Goal: Use online tool/utility: Use online tool/utility

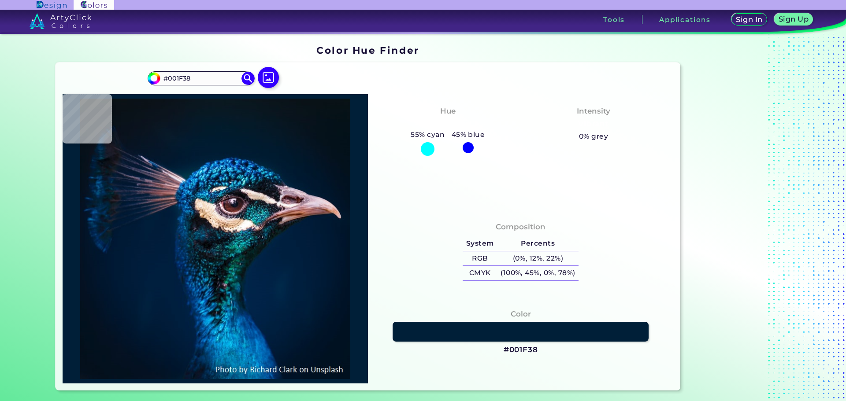
type input "#001b32"
type input "#001B32"
type input "#001830"
type input "#02182f"
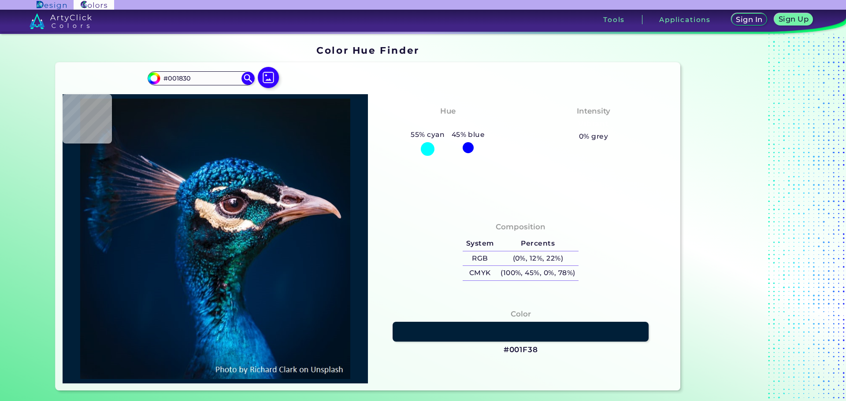
type input "#02182F"
type input "#01182f"
type input "#01182F"
type input "#00192f"
type input "#00192F"
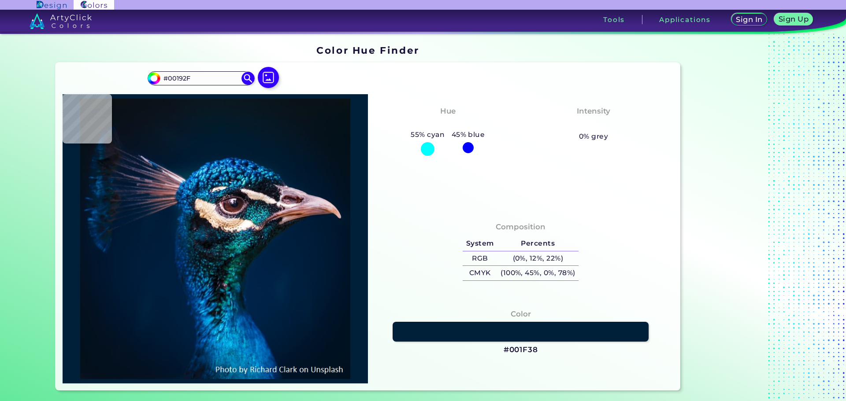
type input "#011a30"
type input "#011A30"
type input "#001b30"
type input "#001B30"
type input "#001a31"
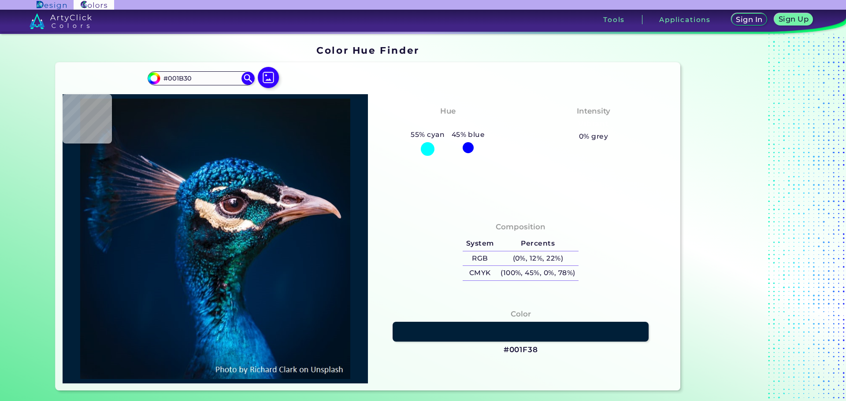
type input "#001A31"
type input "#001a32"
type input "#001A32"
type input "#001a31"
type input "#001A31"
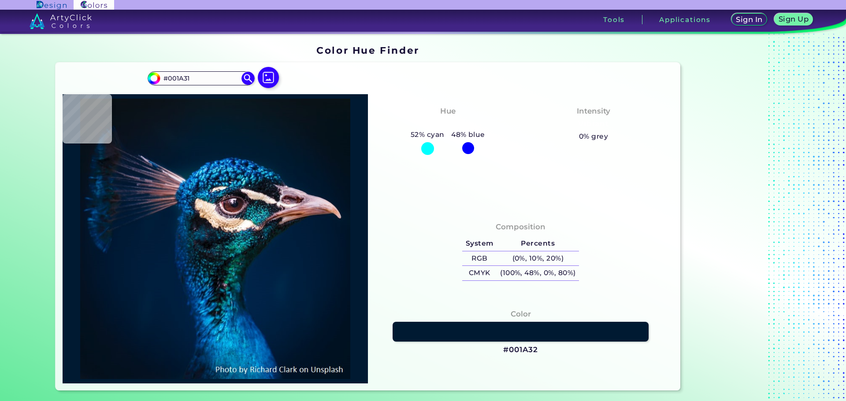
type input "#001c34"
type input "#001C34"
type input "#011d35"
type input "#011D35"
type input "#021d32"
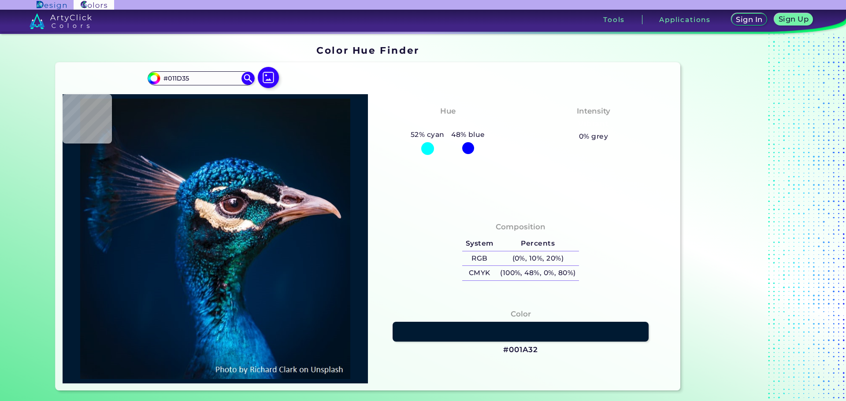
type input "#021D32"
type input "#001e38"
type input "#001E38"
type input "#094b89"
type input "#094B89"
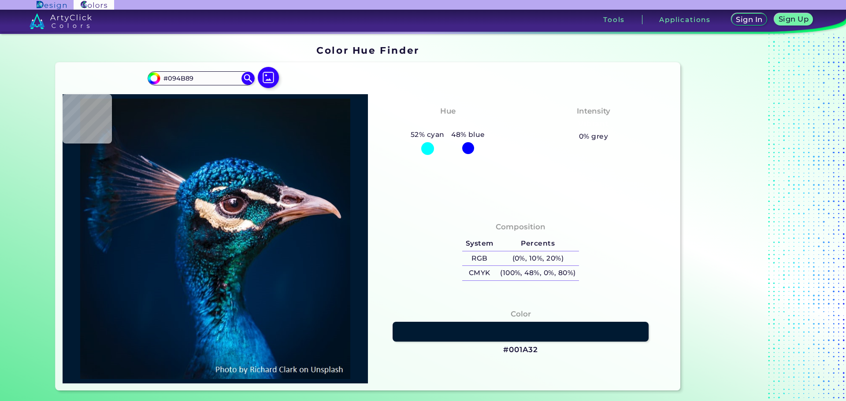
type input "#022e6d"
type input "#022E6D"
type input "#3fbbf8"
type input "#3FBBF8"
type input "#036fc5"
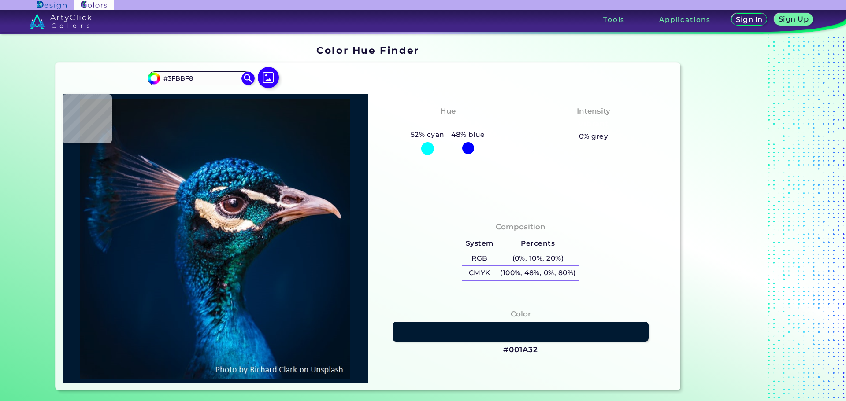
type input "#036FC5"
type input "#003c8a"
type input "#003C8A"
type input "#6fd7fc"
type input "#6FD7FC"
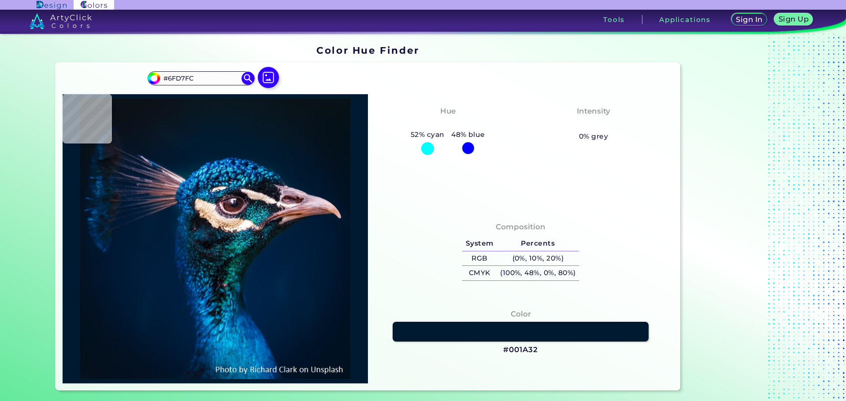
type input "#1378b5"
type input "#1378B5"
type input "#0c77b1"
type input "#0C77B1"
type input "#044c7f"
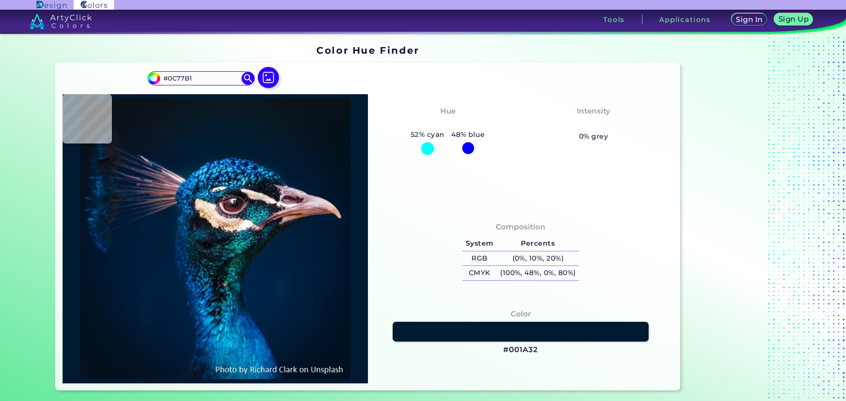
type input "#044C7F"
type input "#297eb3"
type input "#297EB3"
type input "#39b4eb"
type input "#39B4EB"
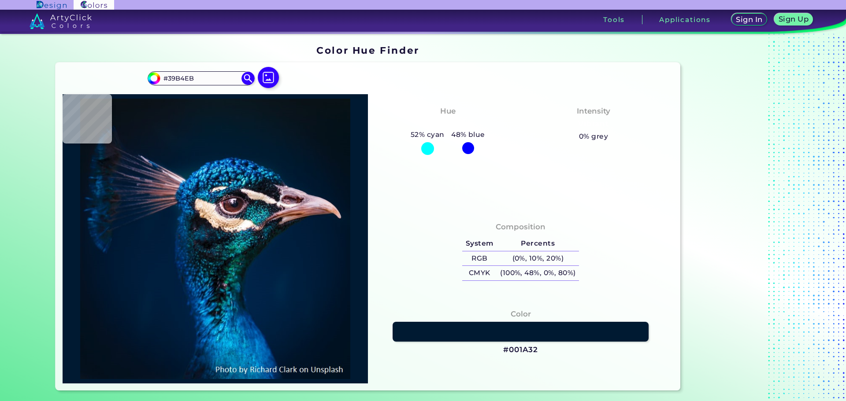
type input "#48cee8"
type input "#48CEE8"
type input "#3fbee2"
type input "#3FBEE2"
type input "#043c73"
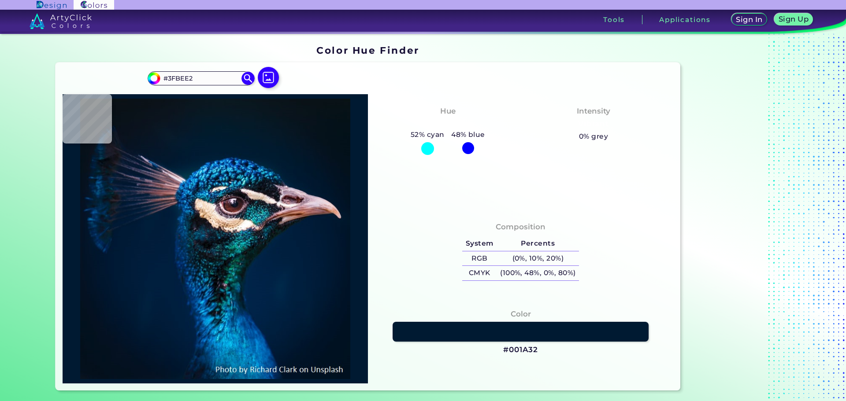
type input "#043C73"
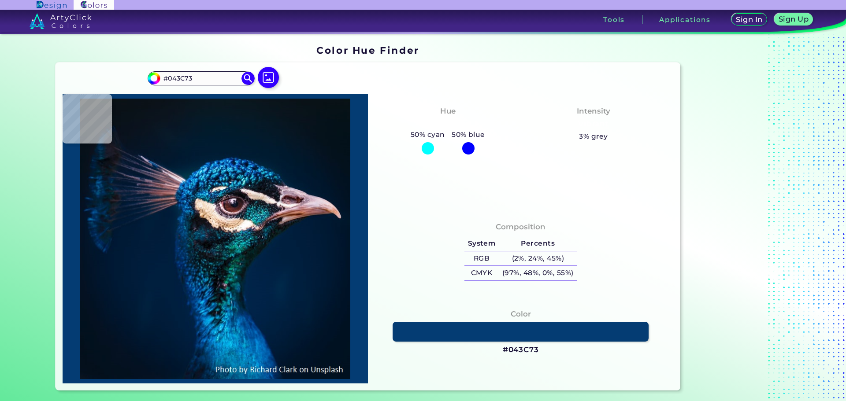
type input "#014c7e"
type input "#014C7E"
type input "#1580b3"
type input "#1580B3"
type input "#0368a5"
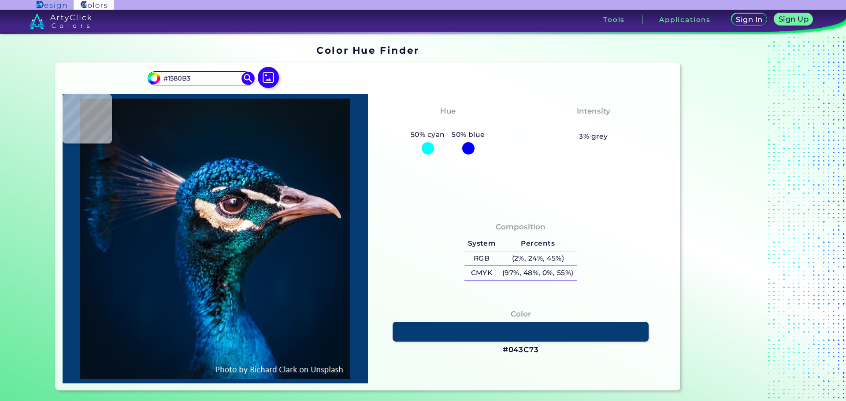
type input "#0368A5"
type input "#005397"
type input "#003d7a"
type input "#003D7A"
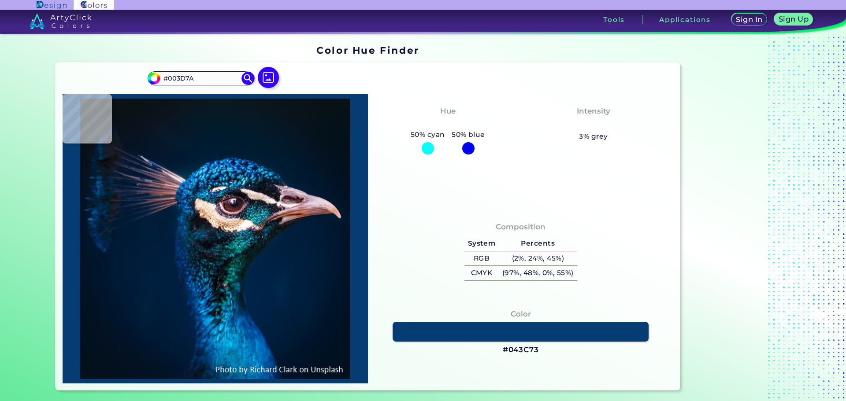
type input "#00325e"
type input "#00325E"
type input "#00193c"
type input "#00193C"
type input "#012245"
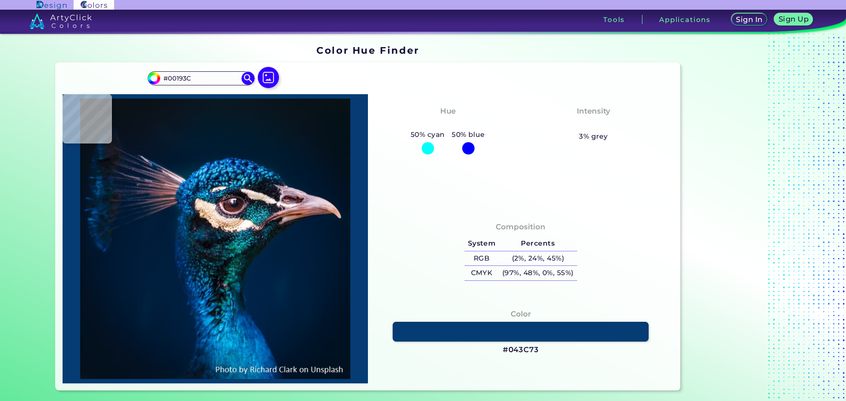
type input "#012245"
type input "#001737"
type input "#04557f"
type input "#04557F"
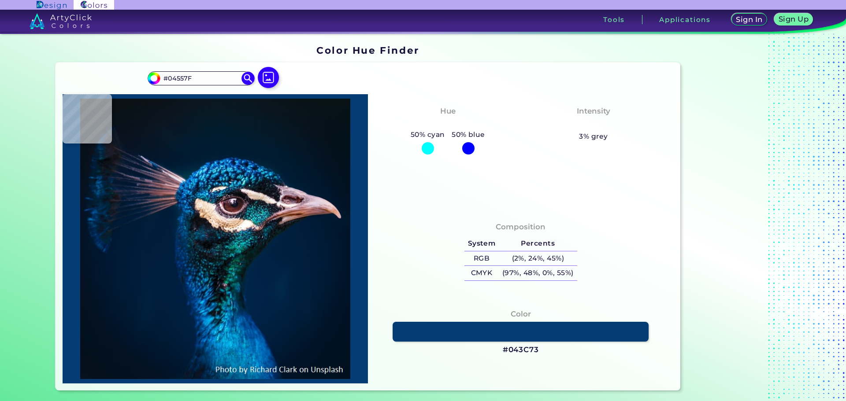
type input "#06486f"
type input "#06486F"
type input "#000926"
type input "#003f83"
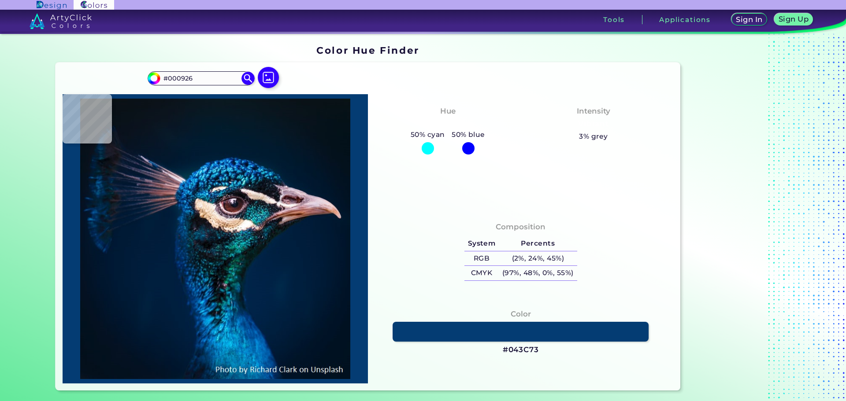
type input "#003F83"
type input "#003d76"
type input "#003D76"
type input "#217bb9"
type input "#217BB9"
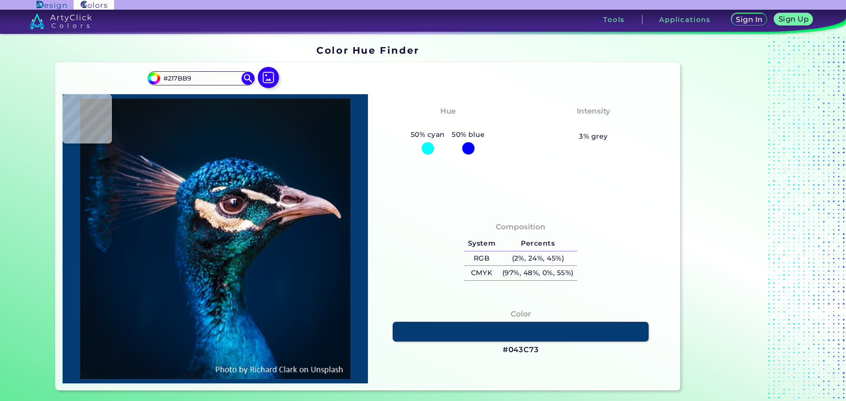
type input "#064086"
type input "#022050"
type input "#23acd1"
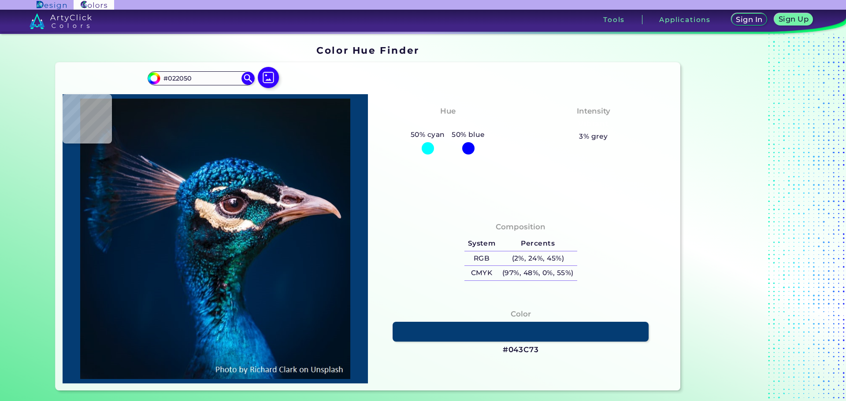
type input "#23ACD1"
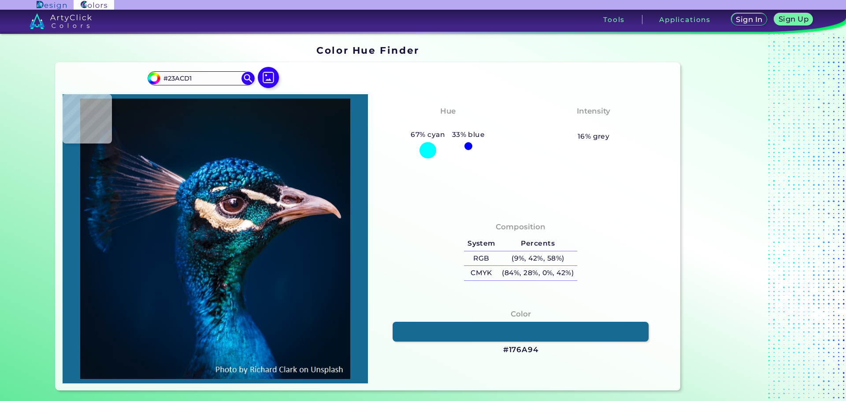
type input "#176a94"
type input "#176A94"
type input "#09508c"
type input "#09508C"
type input "#3ebdf4"
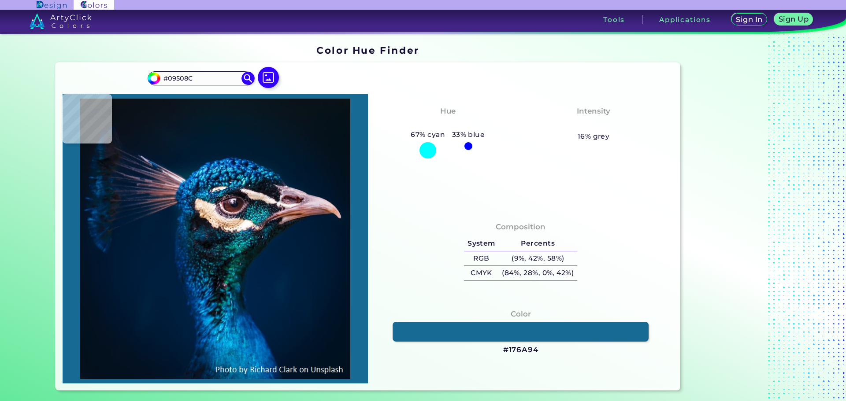
type input "#3EBDF4"
type input "#0d4166"
type input "#0D4166"
type input "#00253e"
type input "#00253E"
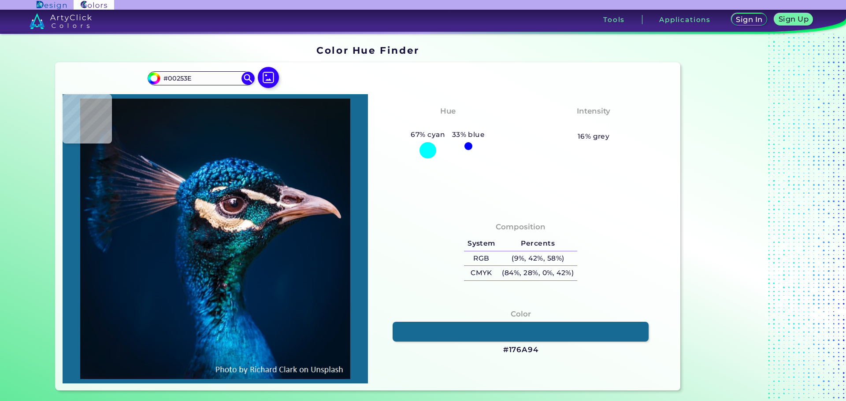
type input "#032236"
type input "#001f34"
type input "#001F34"
type input "#001e33"
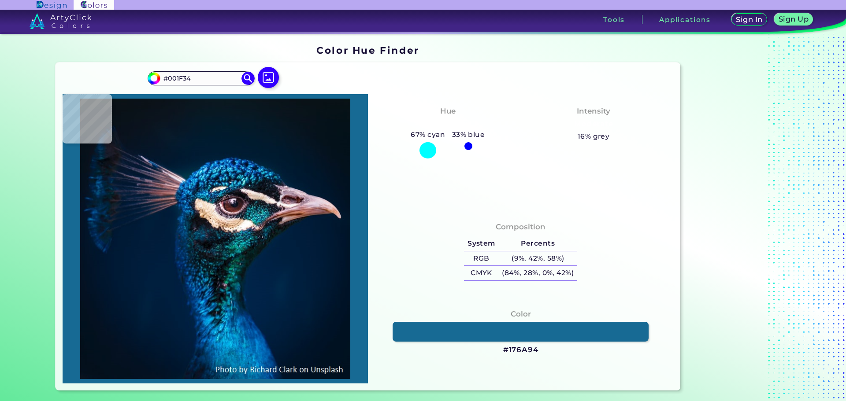
type input "#001E33"
type input "#011b32"
type input "#011B32"
type input "#001a31"
type input "#001A31"
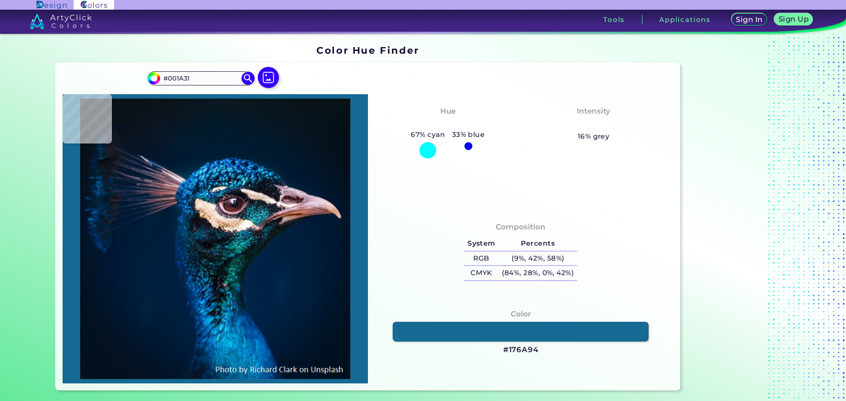
type input "#001a2f"
type input "#001A2F"
type input "#00192f"
type input "#00192F"
type input "#00192d"
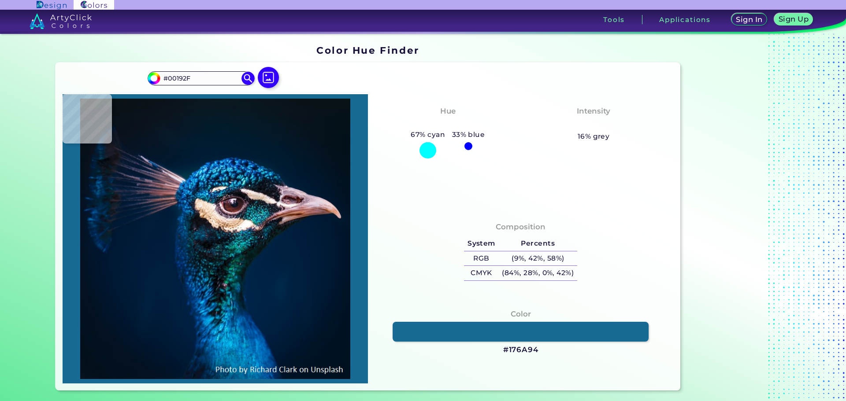
type input "#00192D"
type input "#01182a"
type input "#01182A"
type input "#001729"
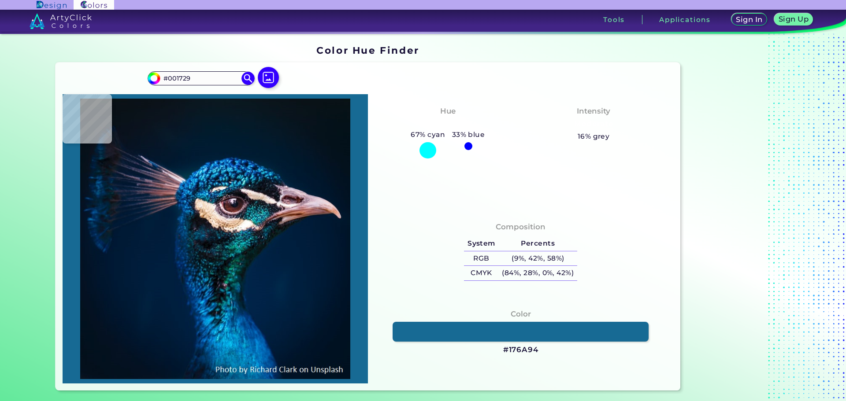
type input "#011627"
type input "#031323"
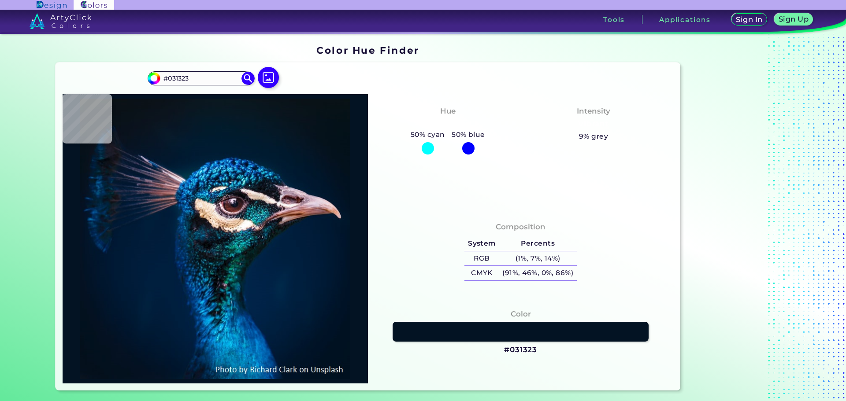
type input "#041121"
type input "#03111c"
type input "#03111C"
type input "#000000"
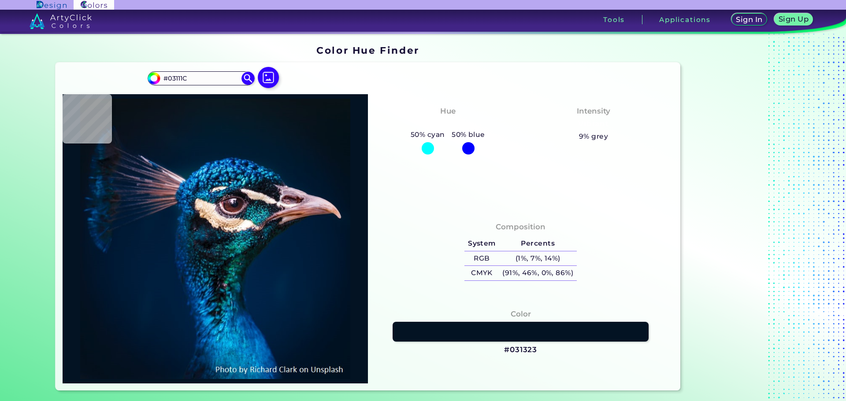
type input "#000000"
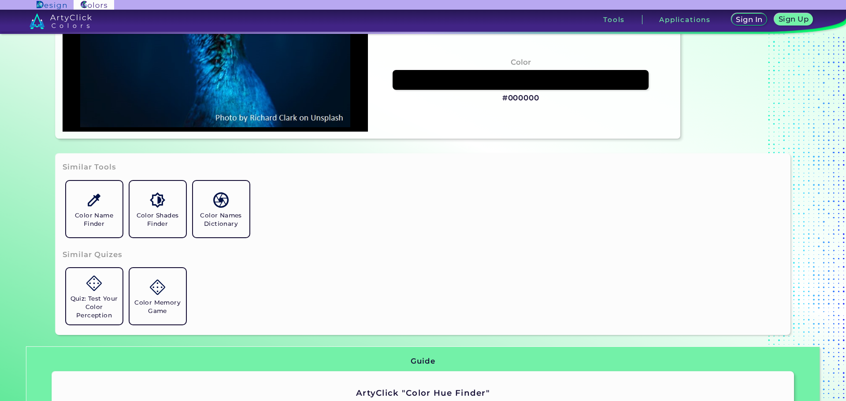
scroll to position [264, 0]
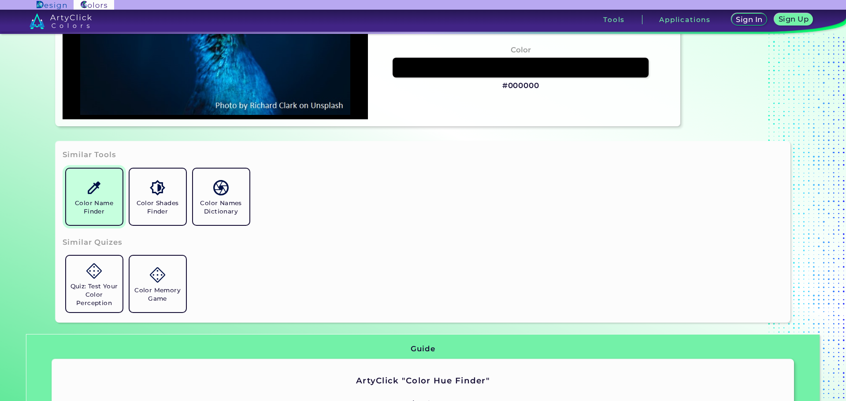
click at [80, 201] on h5 "Color Name Finder" at bounding box center [94, 207] width 49 height 17
type input "#001830"
type input "#011c39"
type input "#011C39"
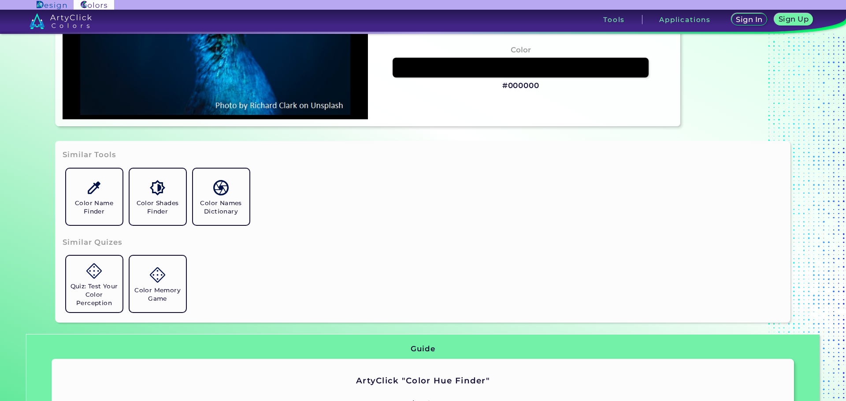
type input "#002557"
type input "#086ba0"
type input "#086BA0"
type input "#03305d"
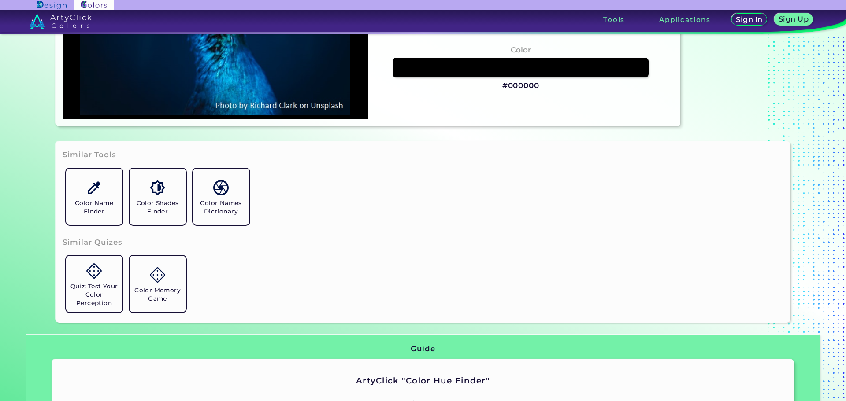
type input "#03305D"
type input "#001d3b"
type input "#001D3B"
type input "#011b36"
type input "#011B36"
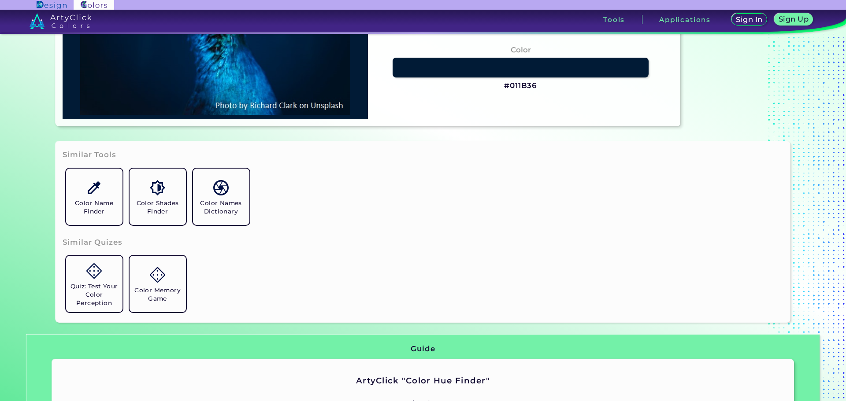
type input "#011c37"
type input "#011C37"
type input "#001a35"
type input "#001A35"
type input "#001832"
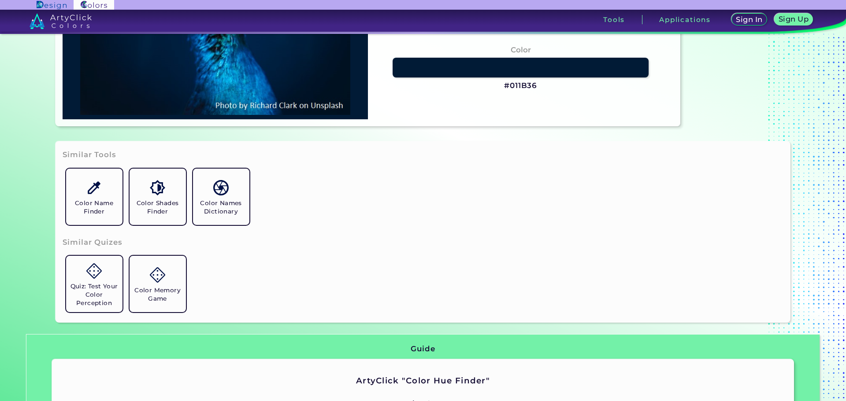
type input "#001832"
type input "#00162d"
type input "#00162D"
type input "#011429"
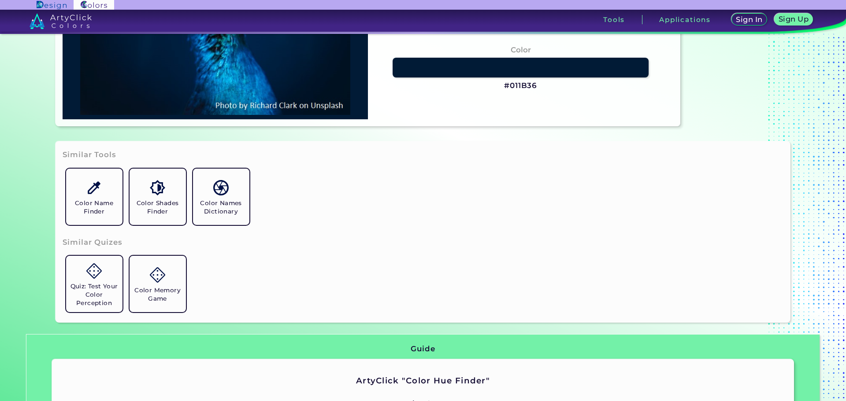
type input "#021327"
type input "#021124"
type input "#041122"
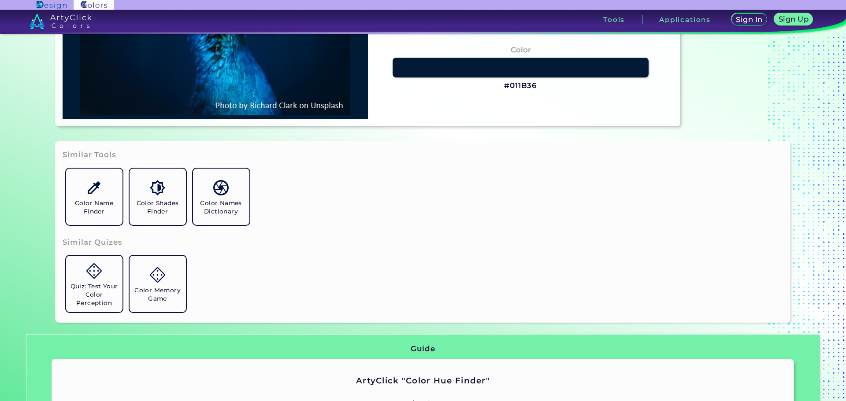
type input "#041122"
type input "#041121"
type input "#03111e"
type input "#03111E"
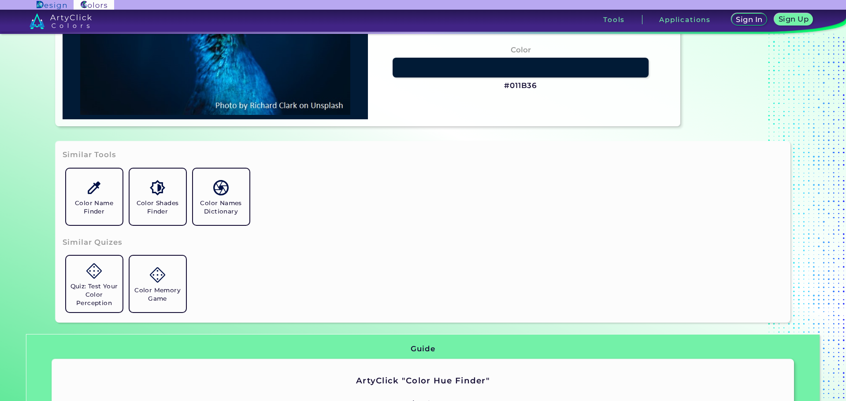
type input "#01111e"
type input "#01111E"
type input "#000000"
